Goal: Task Accomplishment & Management: Manage account settings

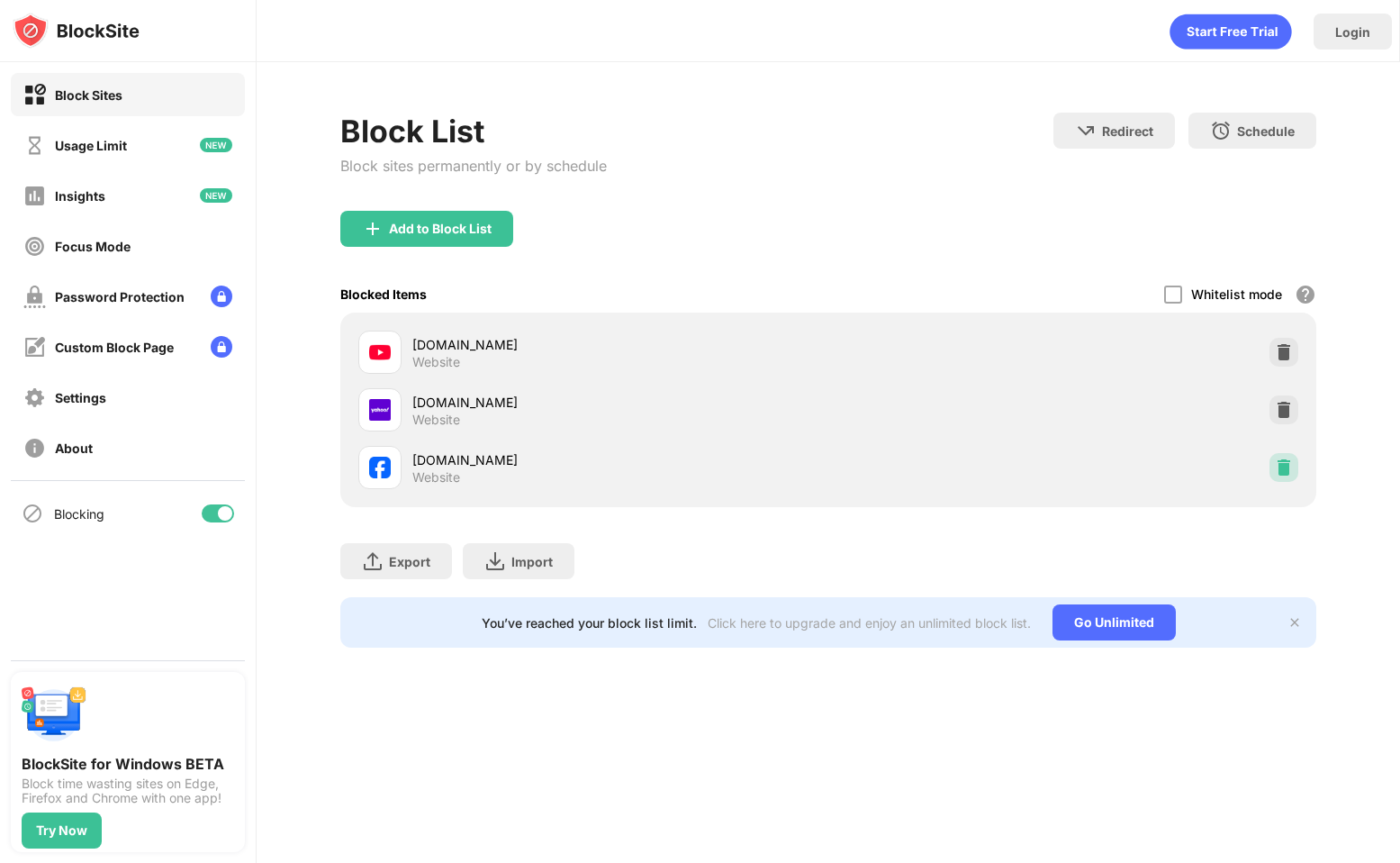
click at [1283, 470] on img at bounding box center [1283, 467] width 18 height 18
